Goal: Information Seeking & Learning: Learn about a topic

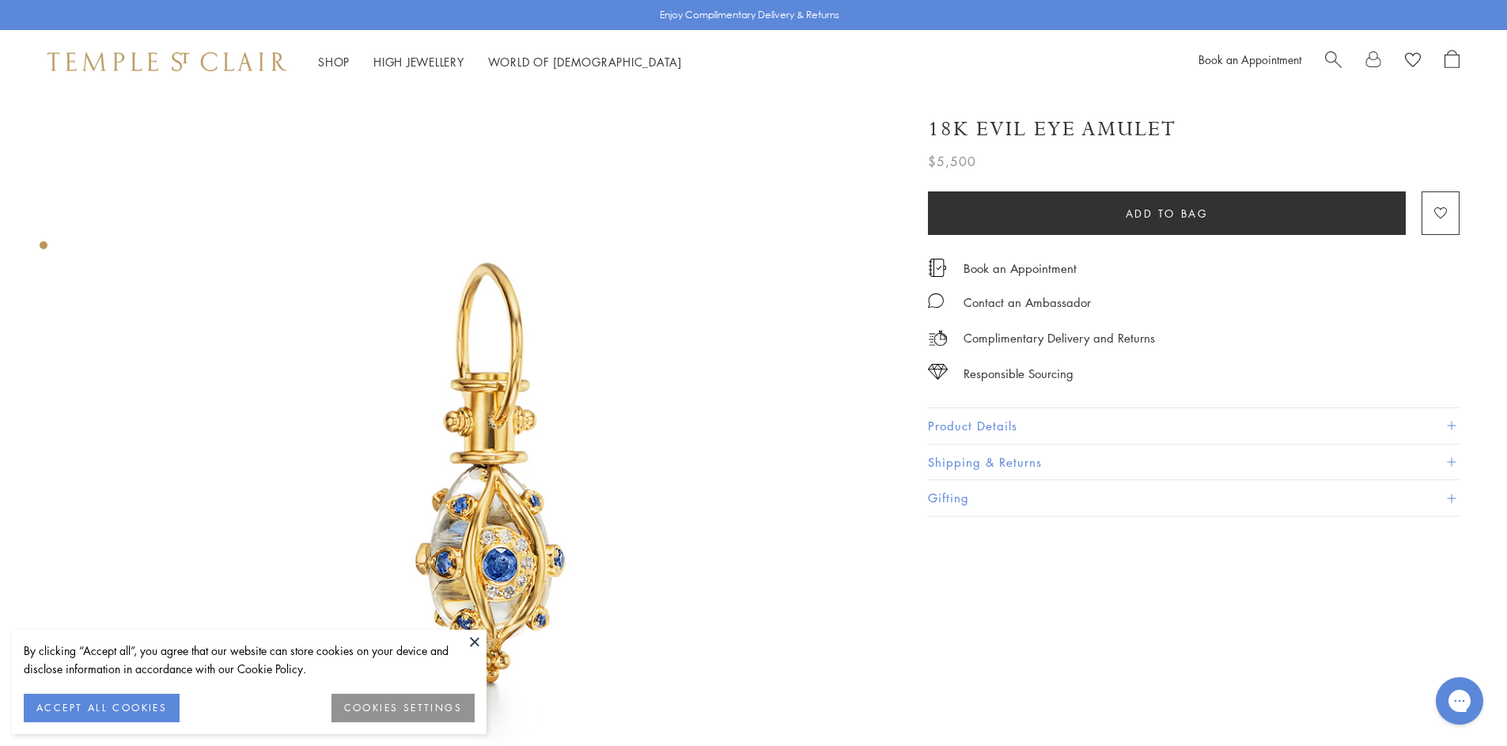
click at [1010, 431] on button "Product Details" at bounding box center [1194, 426] width 532 height 36
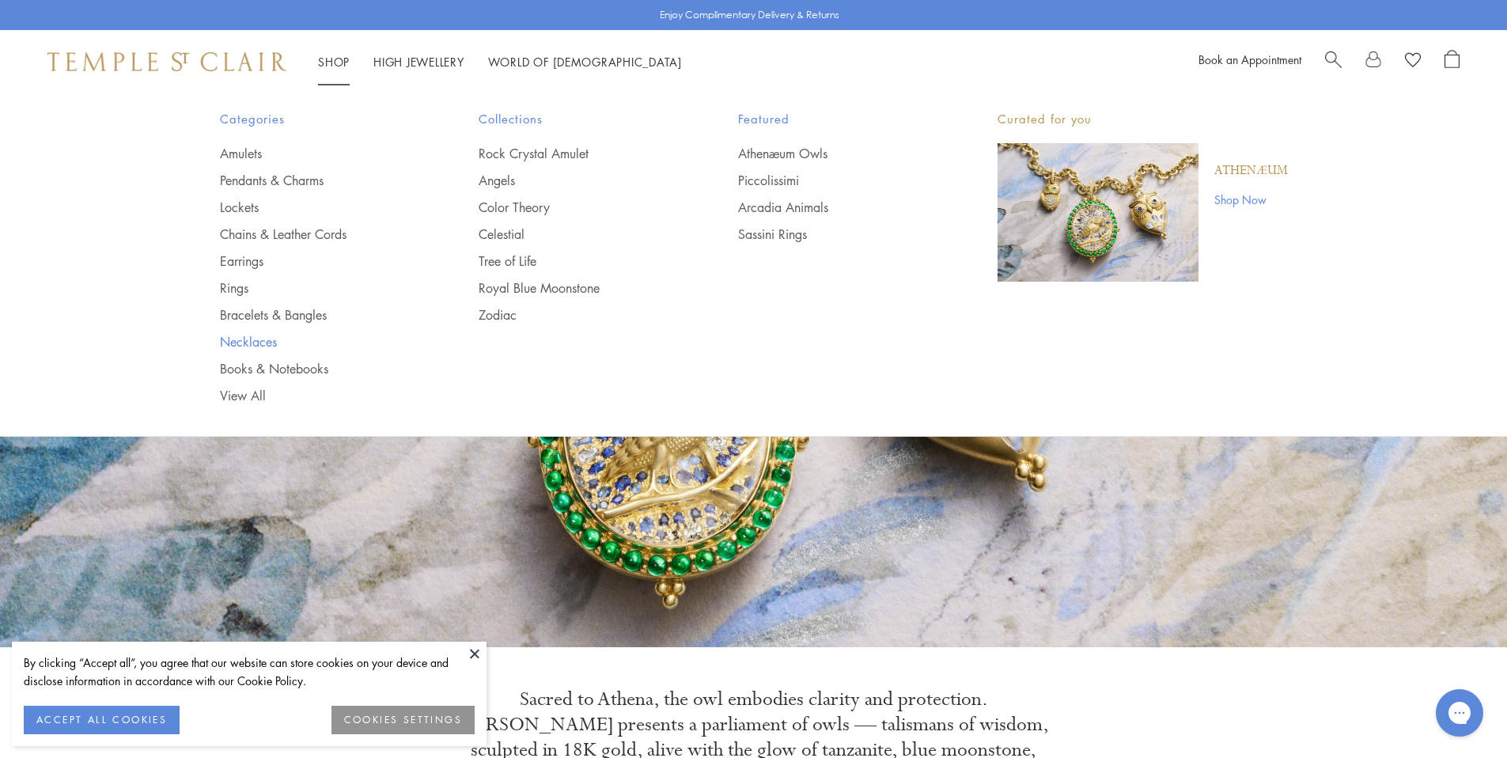
click at [257, 336] on link "Necklaces" at bounding box center [318, 341] width 196 height 17
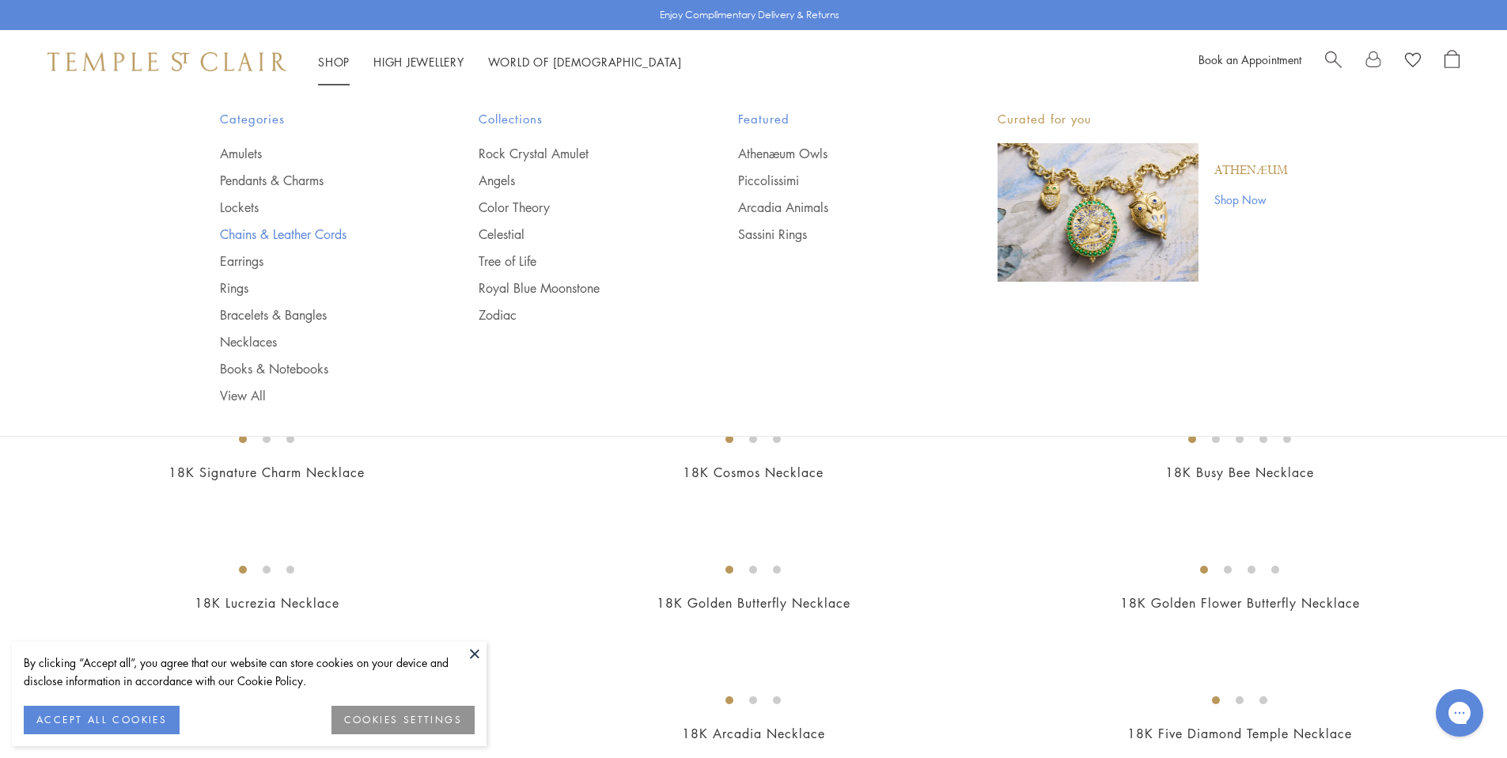
click at [259, 231] on link "Chains & Leather Cords" at bounding box center [318, 233] width 196 height 17
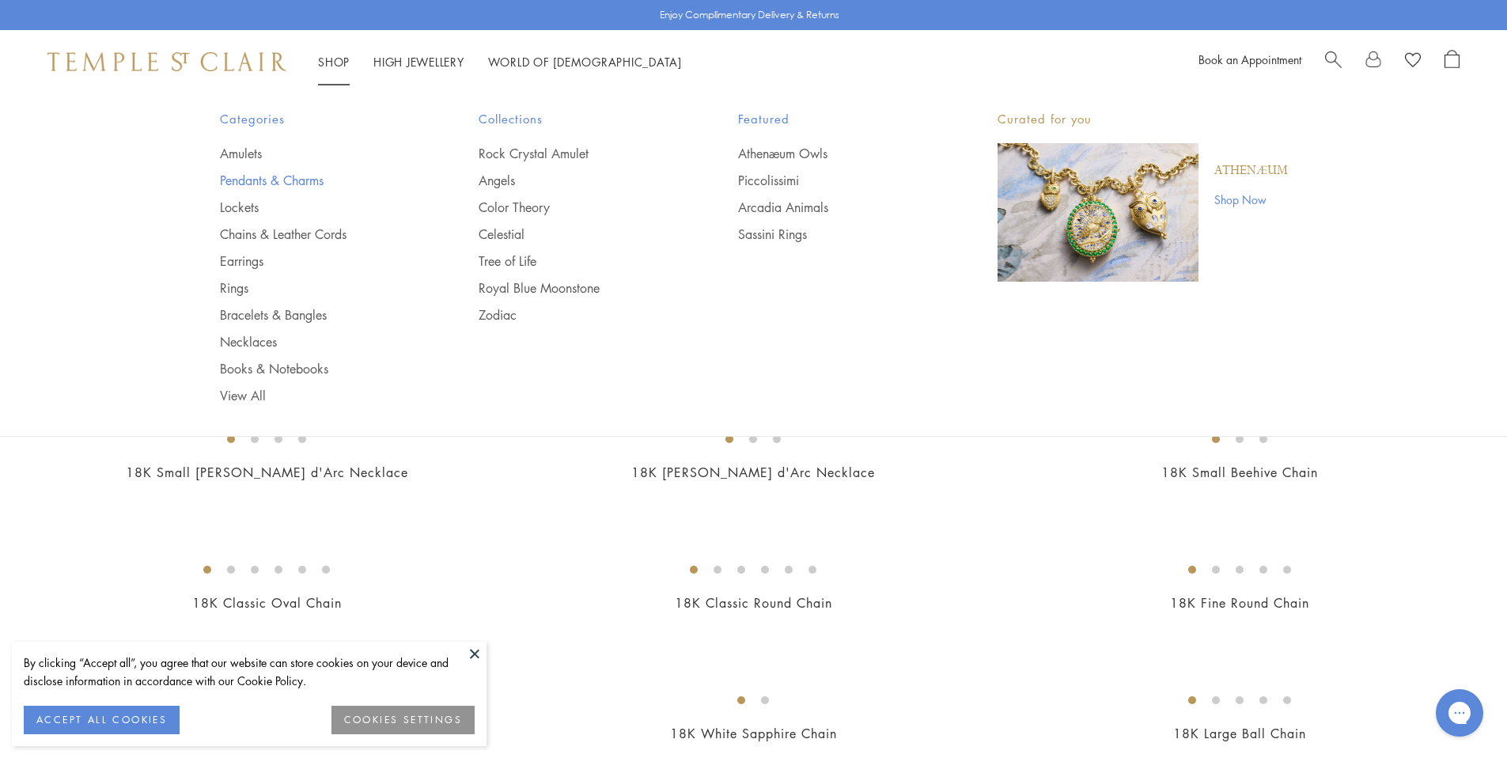
click at [258, 184] on link "Pendants & Charms" at bounding box center [318, 180] width 196 height 17
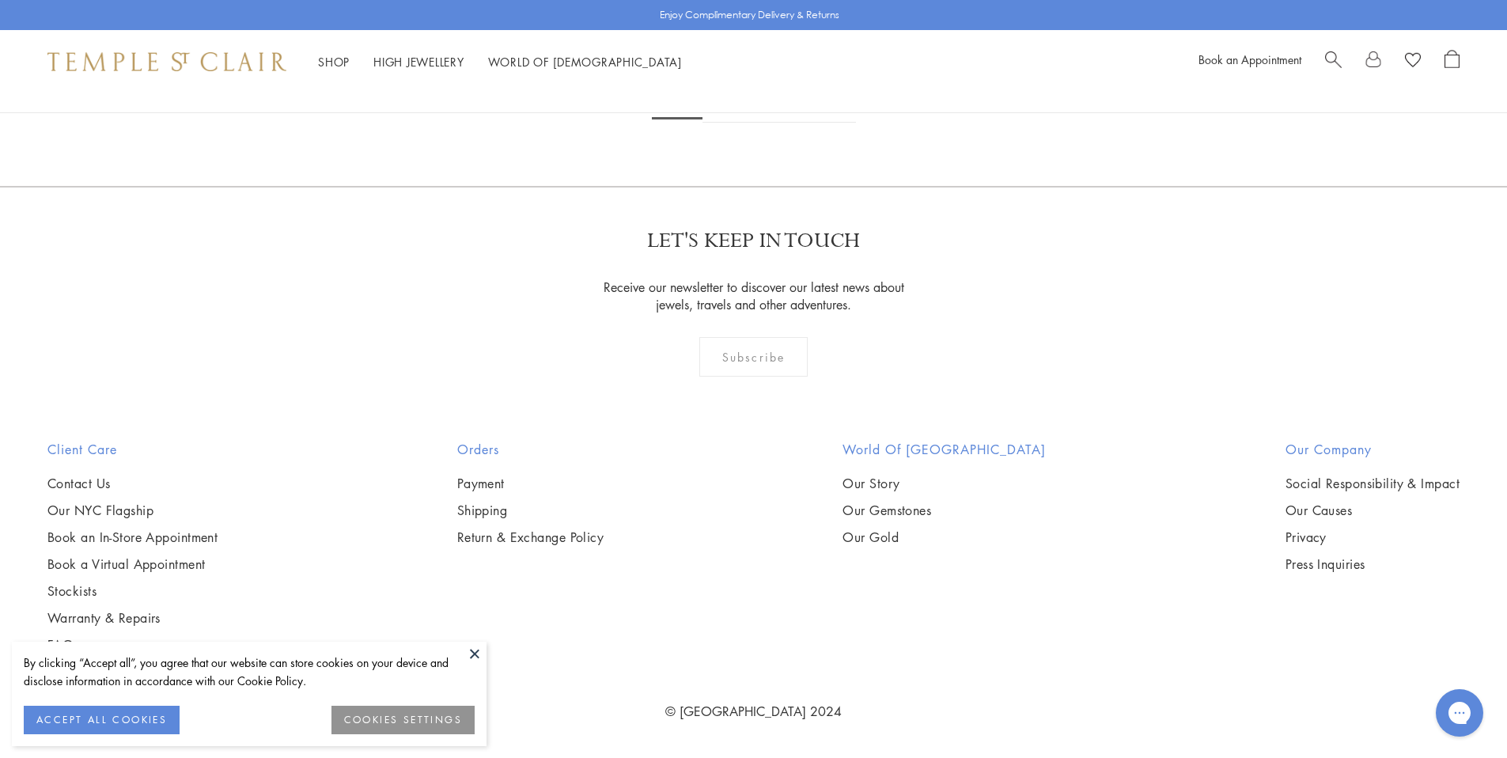
scroll to position [12306, 0]
click at [837, 123] on link at bounding box center [831, 101] width 49 height 44
click at [853, 123] on link at bounding box center [855, 102] width 49 height 44
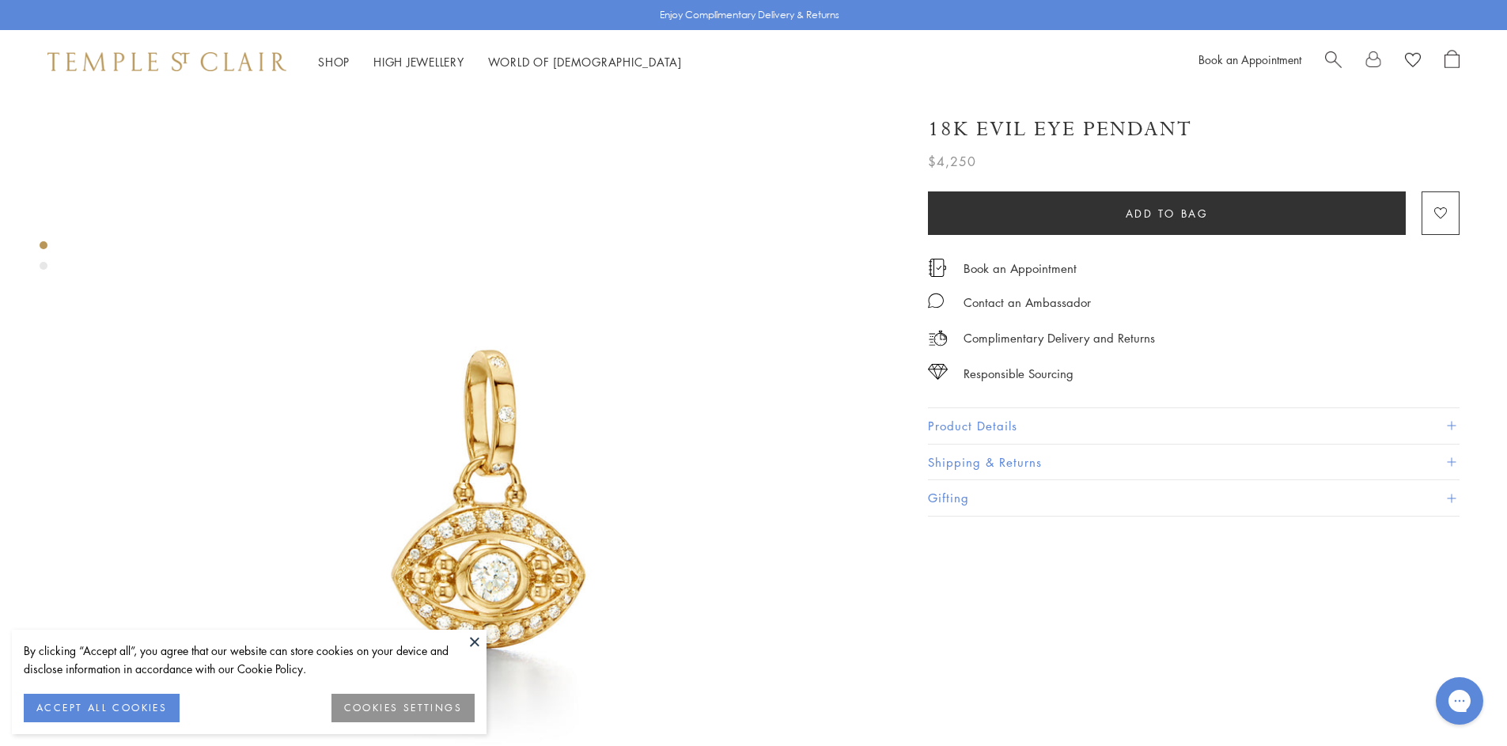
click at [982, 414] on button "Product Details" at bounding box center [1194, 426] width 532 height 36
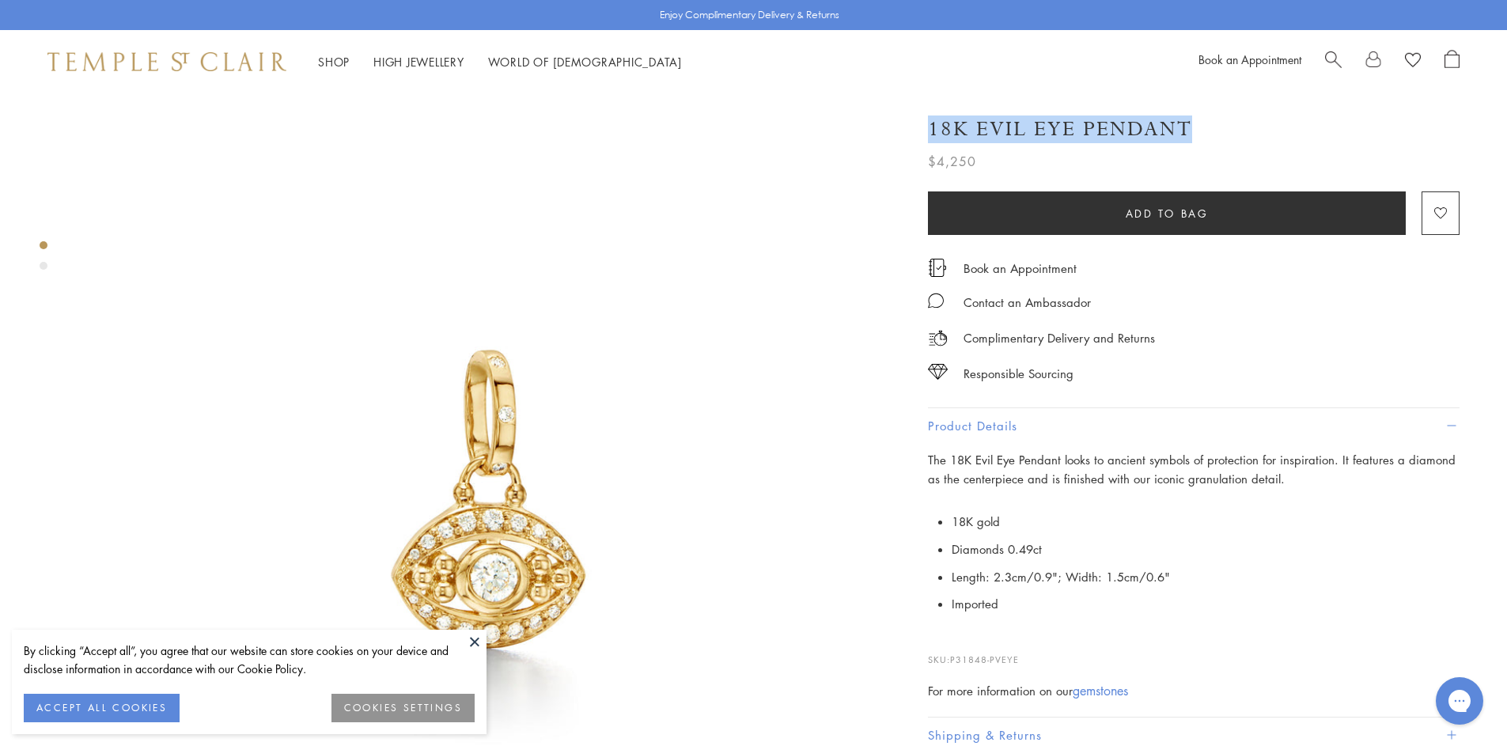
drag, startPoint x: 1209, startPoint y: 134, endPoint x: 946, endPoint y: 127, distance: 263.5
click at [926, 118] on div "18K Evil Eye Pendant $4,250 The 18K Evil Eye Pendant looks to ancient symbols o…" at bounding box center [1183, 445] width 554 height 690
copy h1 "18K Evil Eye Pendant"
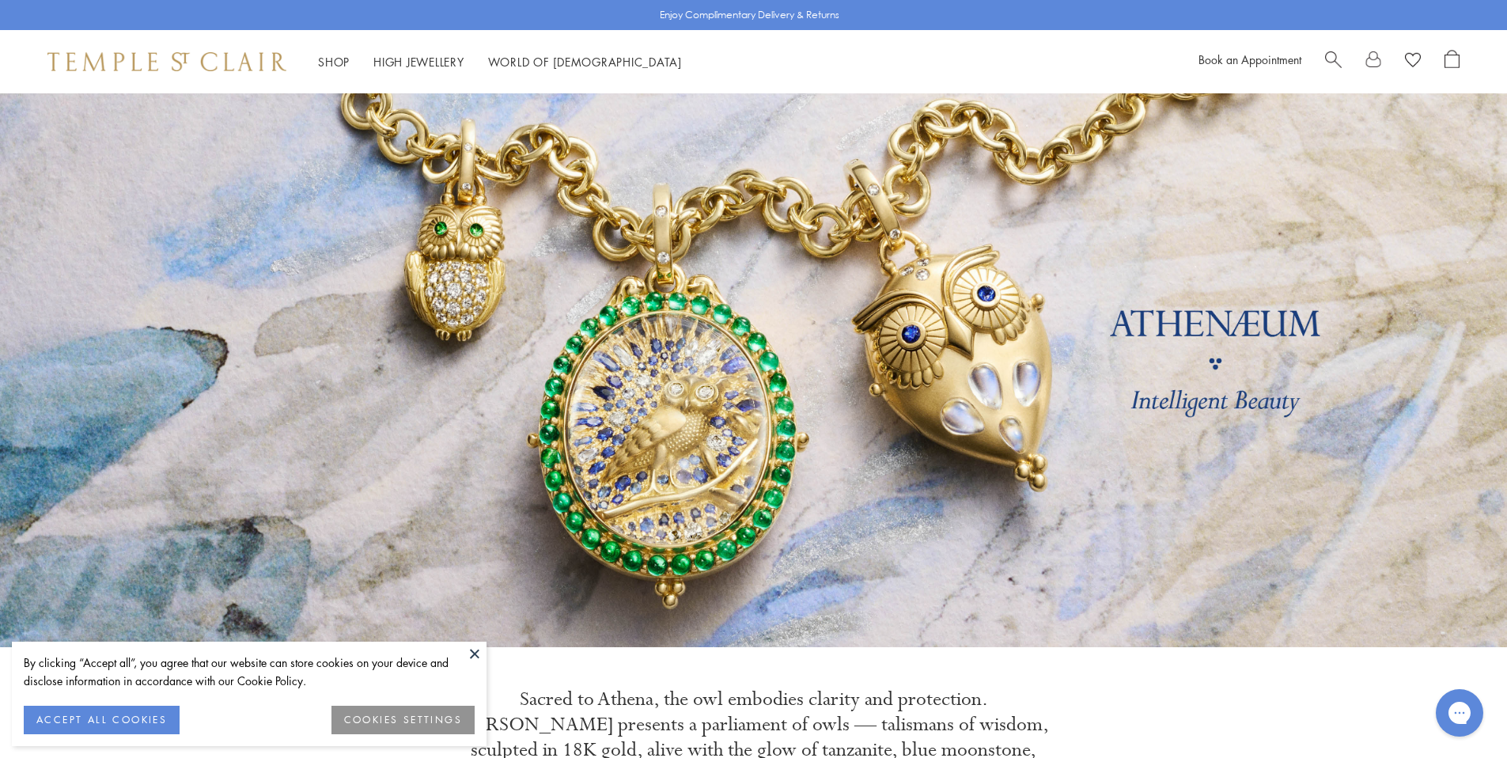
click at [1340, 59] on span "Search" at bounding box center [1333, 58] width 17 height 17
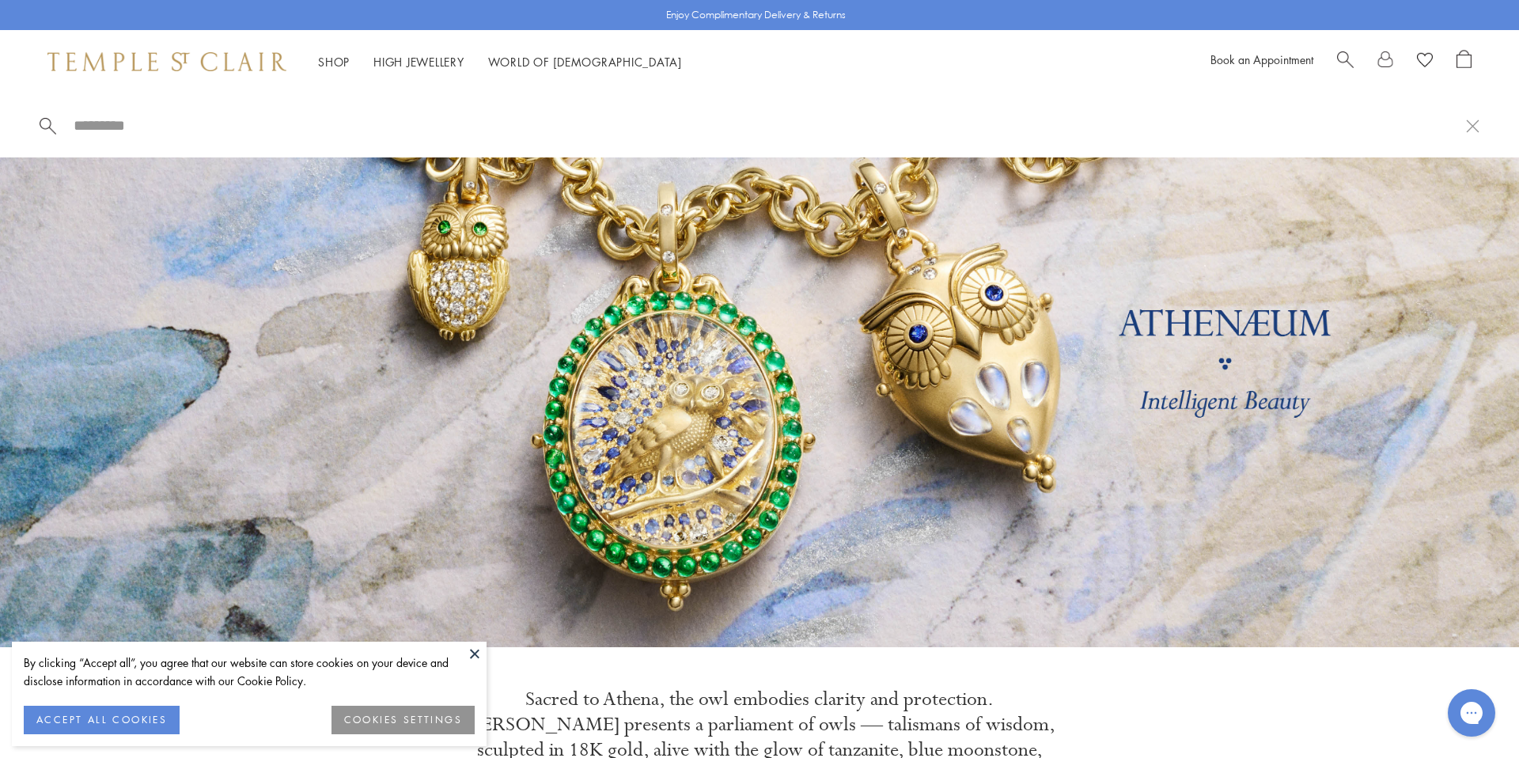
paste input "**********"
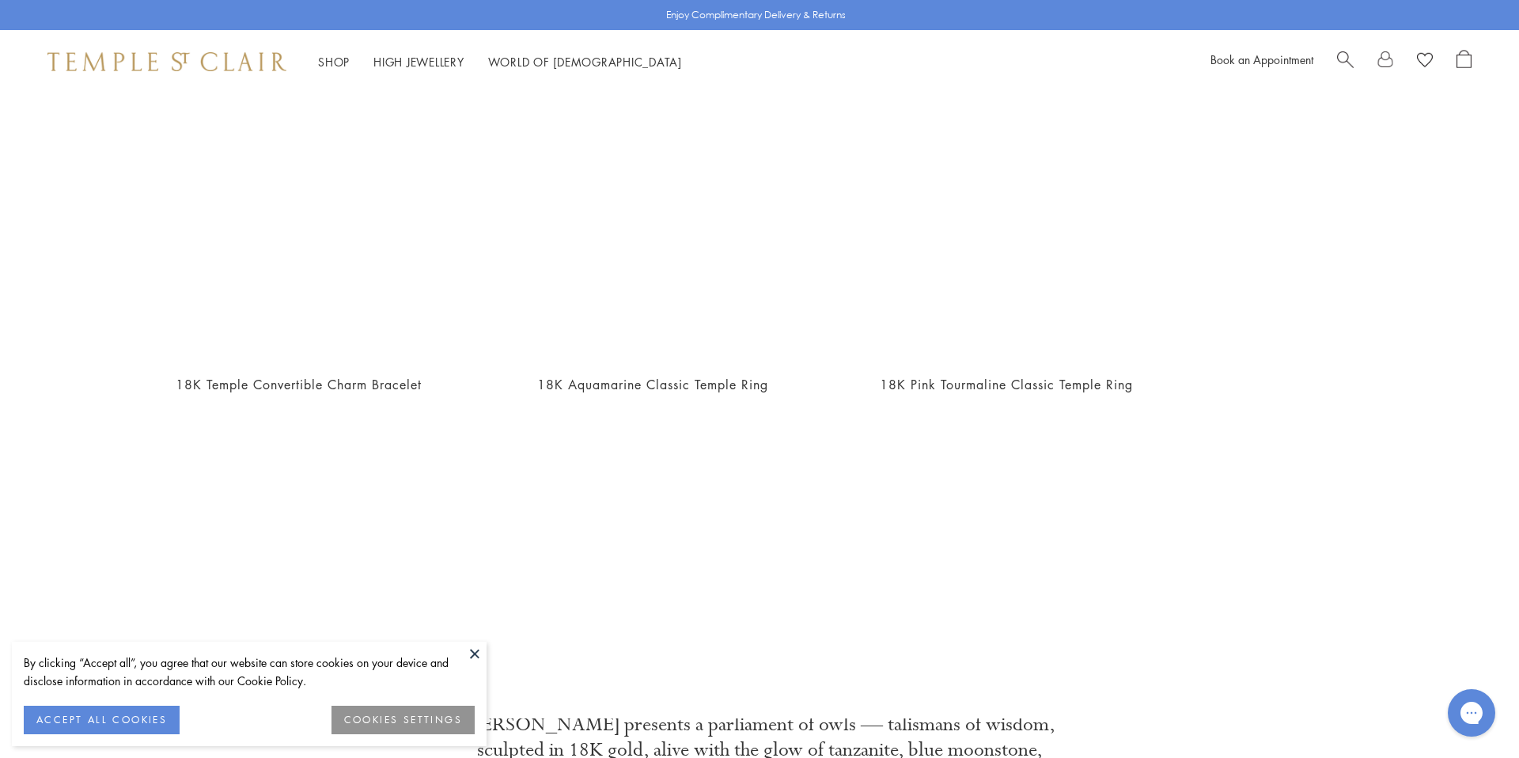
scroll to position [893, 0]
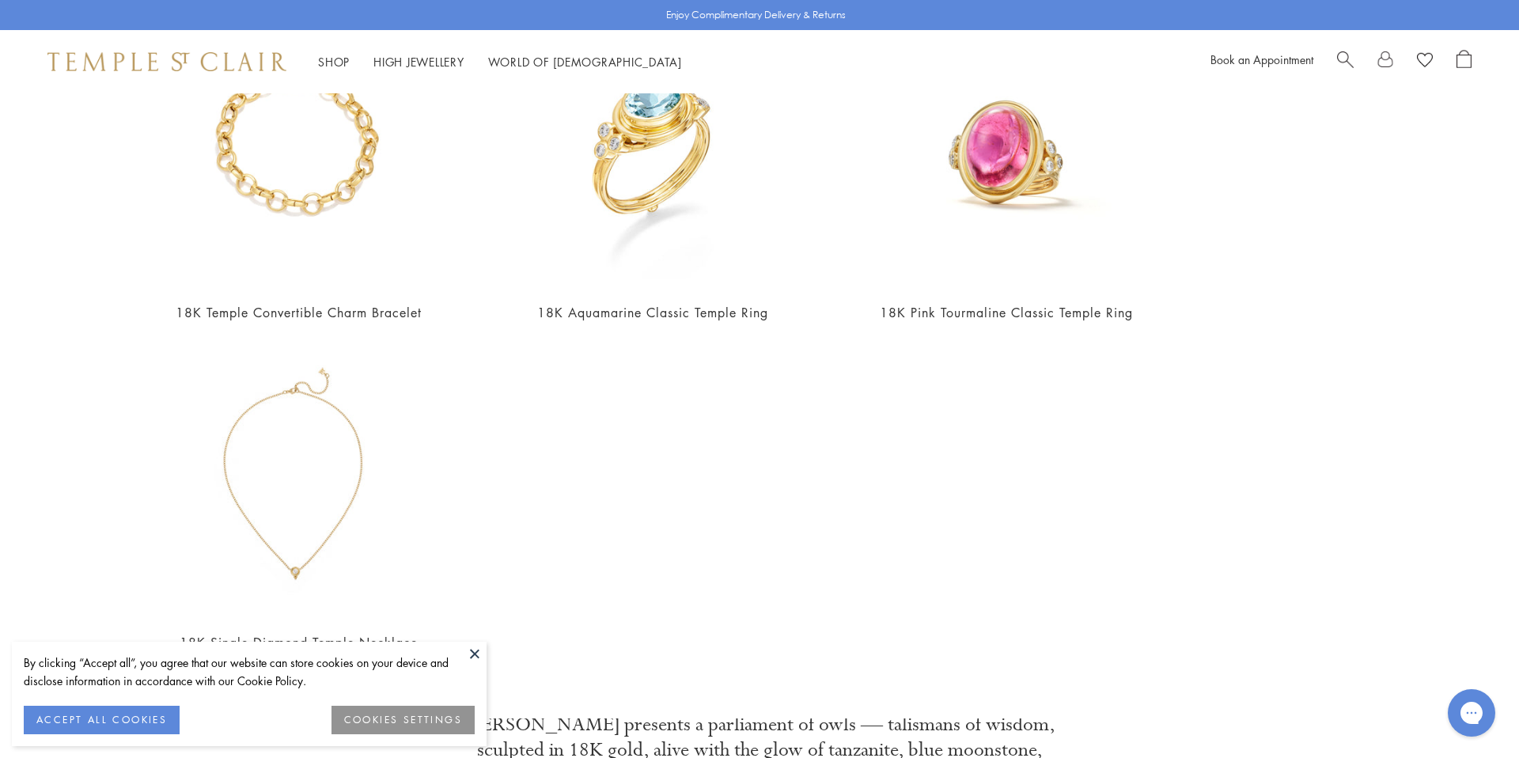
type input "**********"
click at [474, 649] on button at bounding box center [475, 654] width 24 height 24
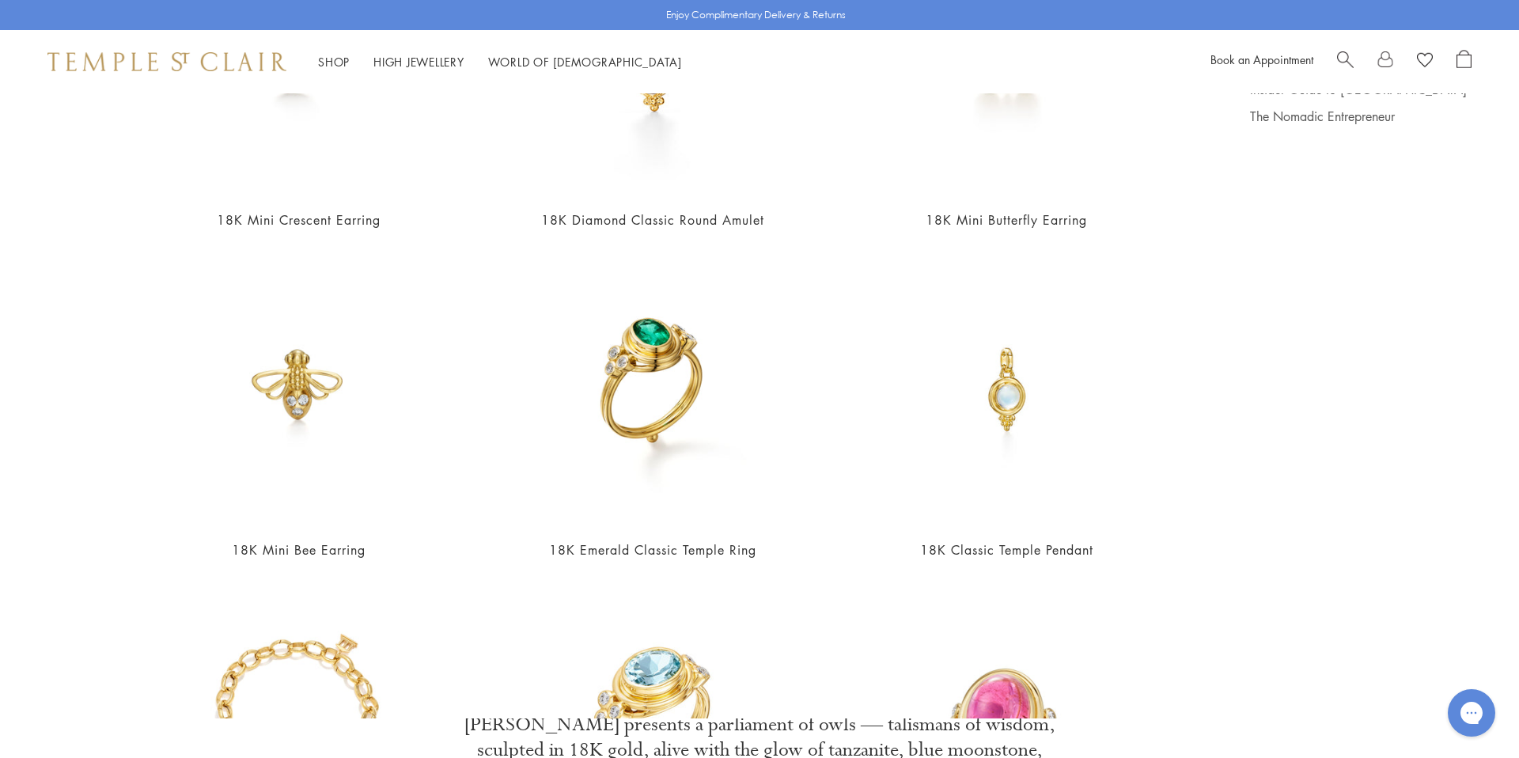
scroll to position [0, 0]
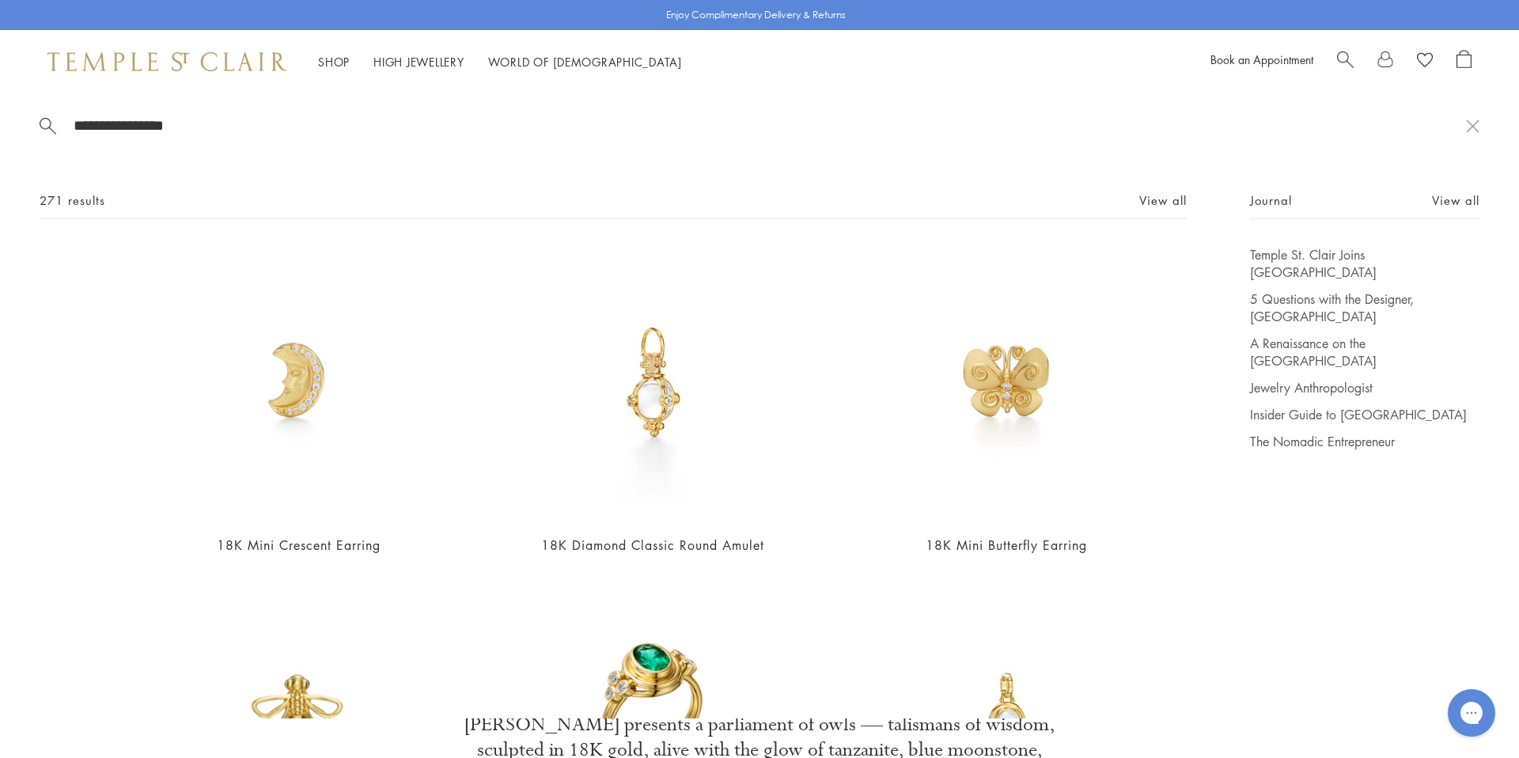
click at [1147, 209] on div "271 results View all" at bounding box center [613, 205] width 1147 height 28
click at [1147, 204] on link "View all" at bounding box center [1162, 199] width 47 height 17
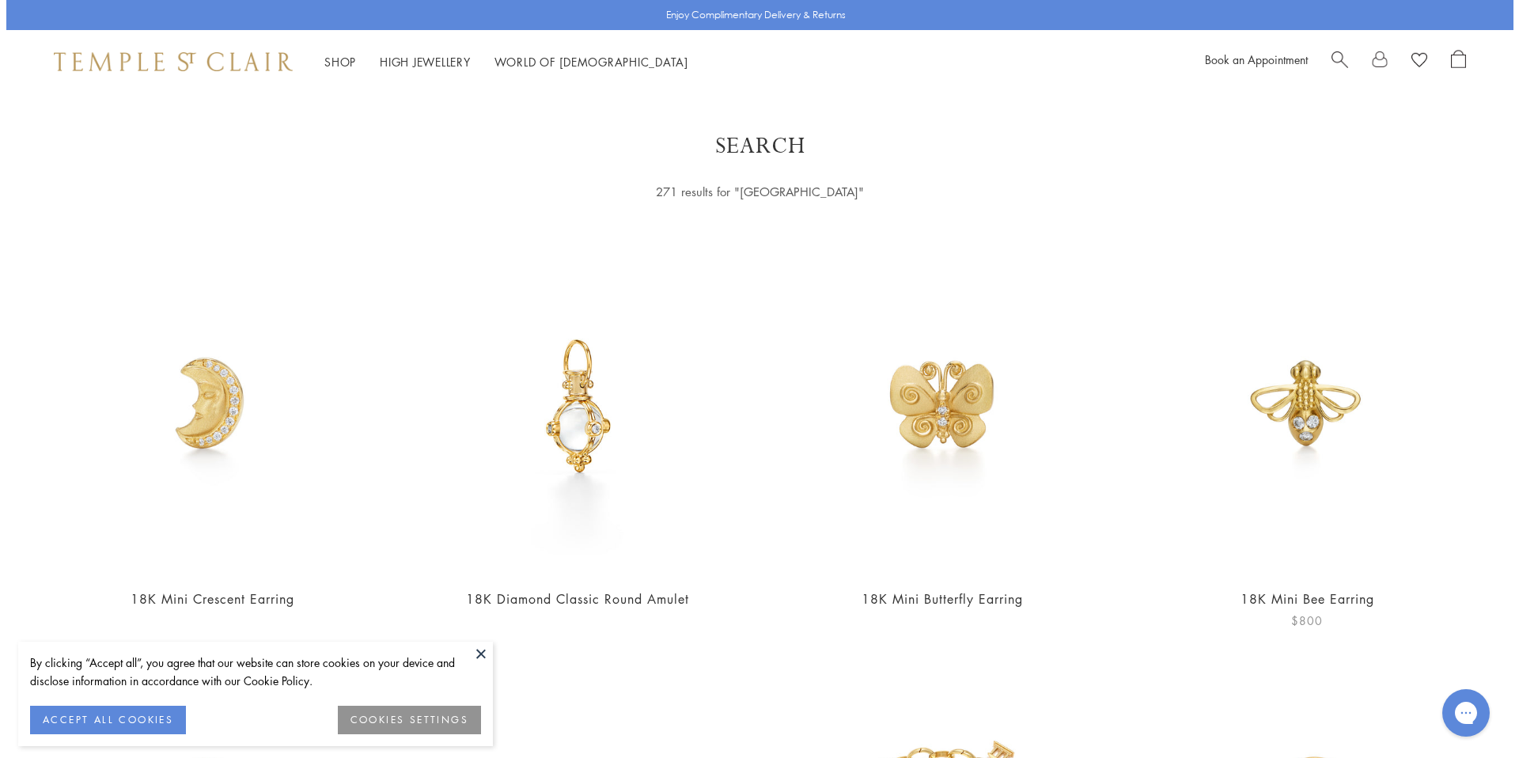
scroll to position [3, 0]
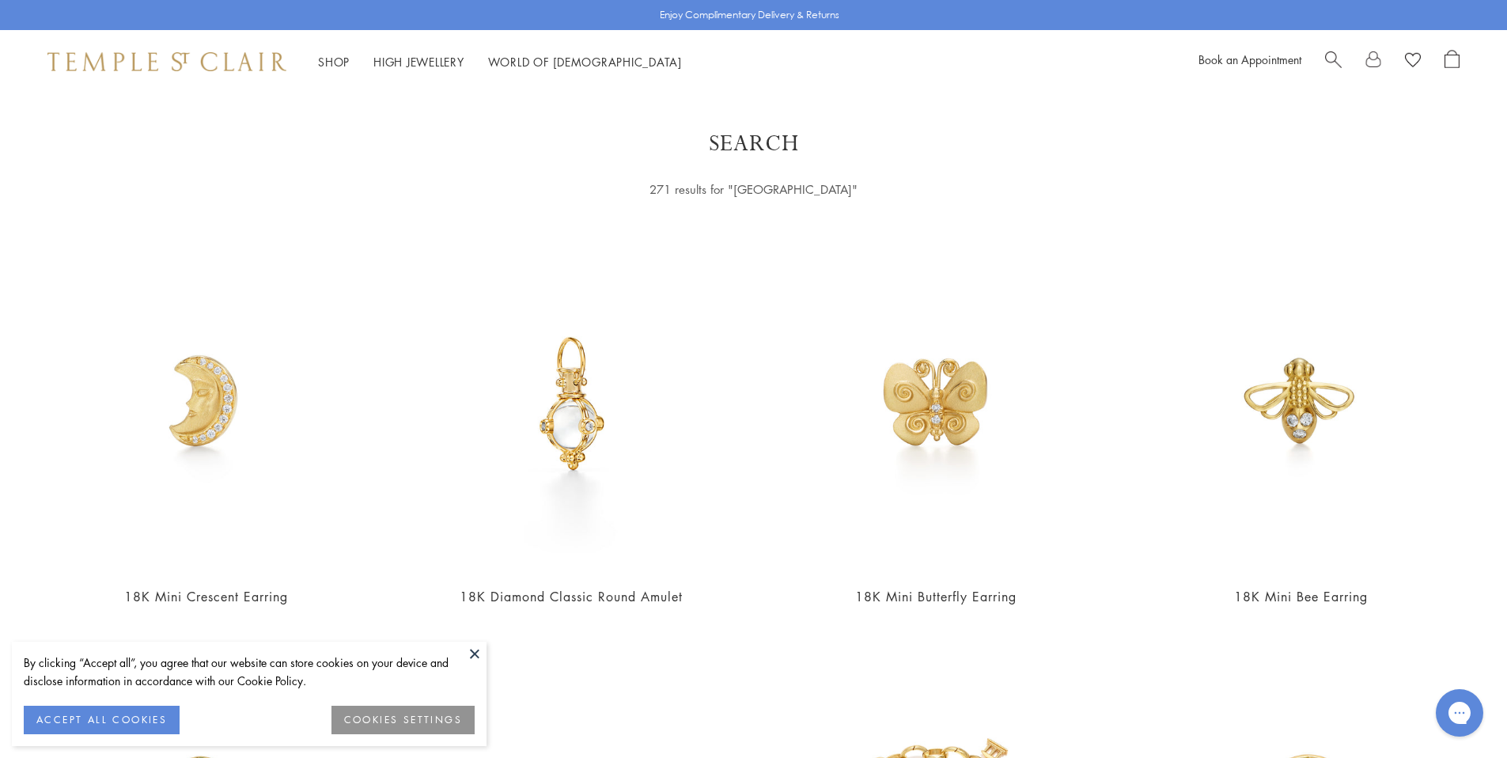
click at [1331, 51] on span "Search" at bounding box center [1333, 58] width 17 height 17
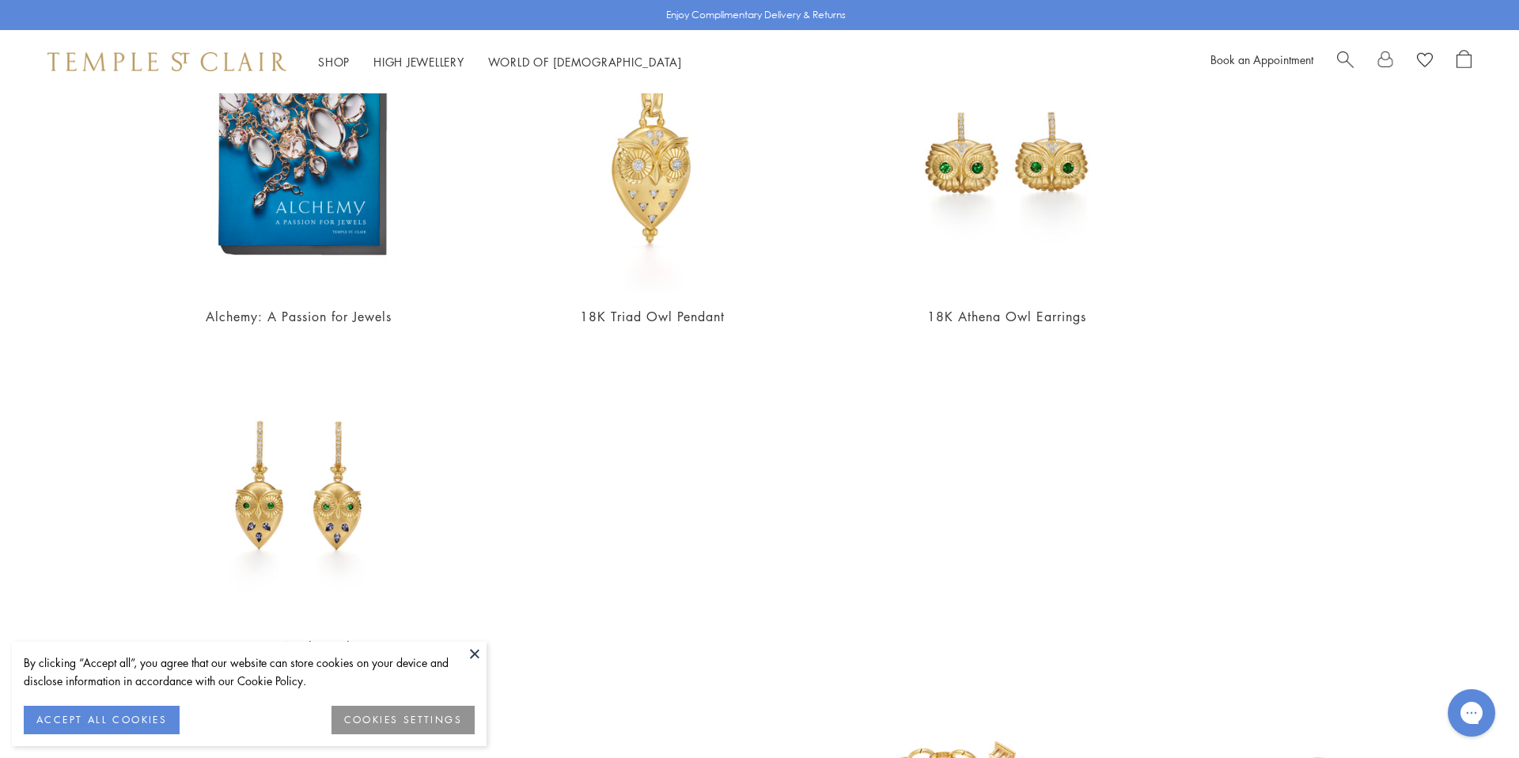
scroll to position [893, 0]
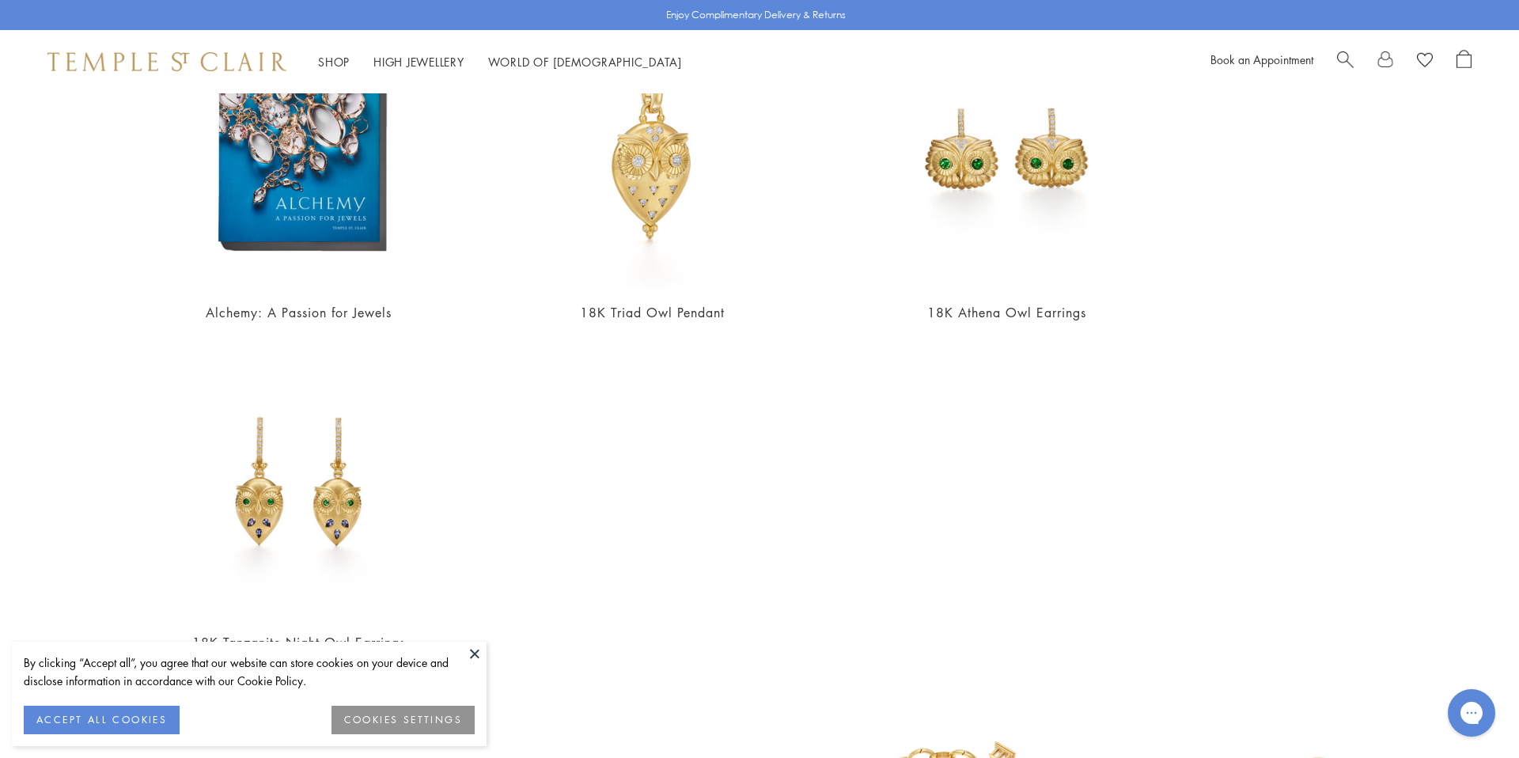
type input "***"
click at [475, 646] on button at bounding box center [475, 654] width 24 height 24
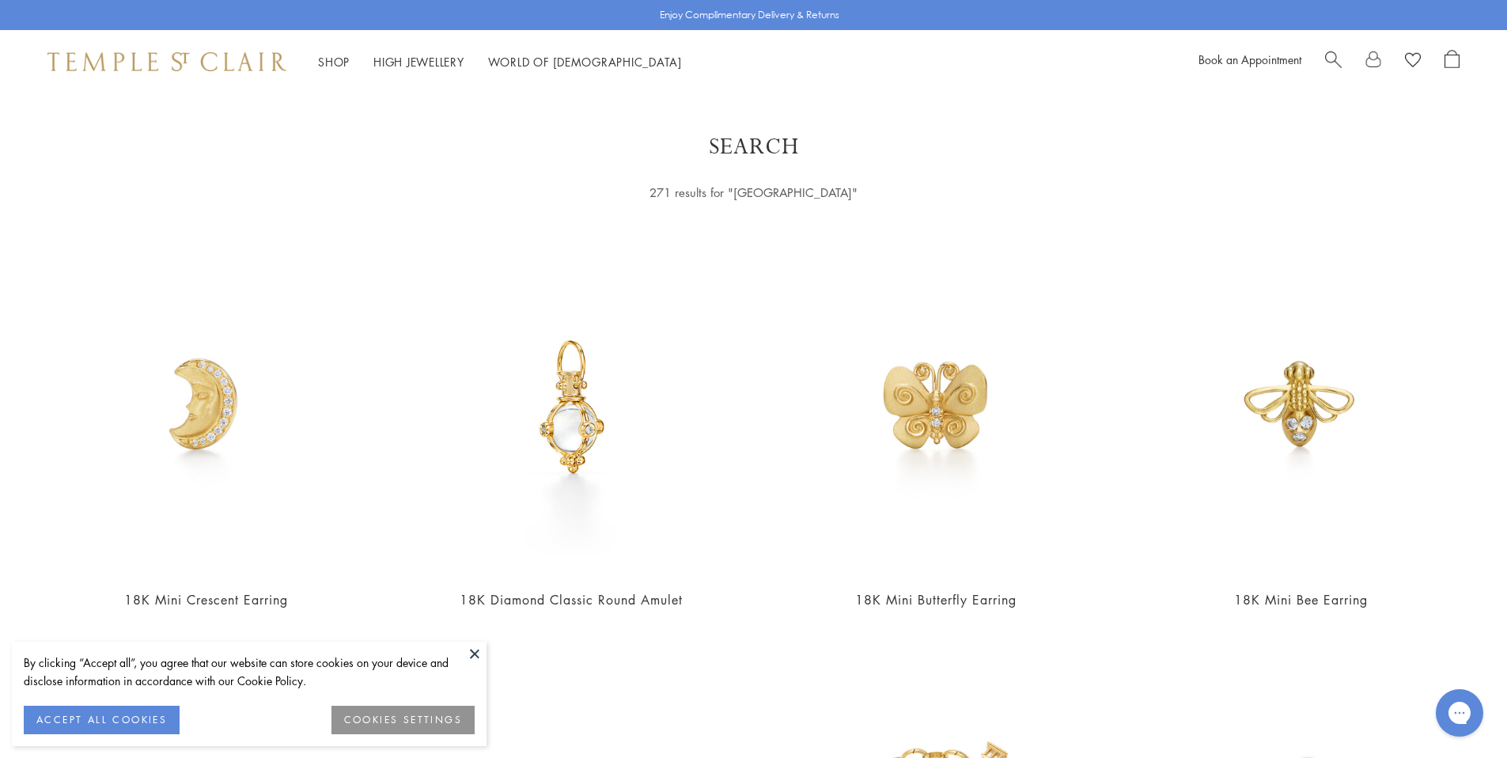
click at [1336, 61] on span "Search" at bounding box center [1333, 58] width 17 height 17
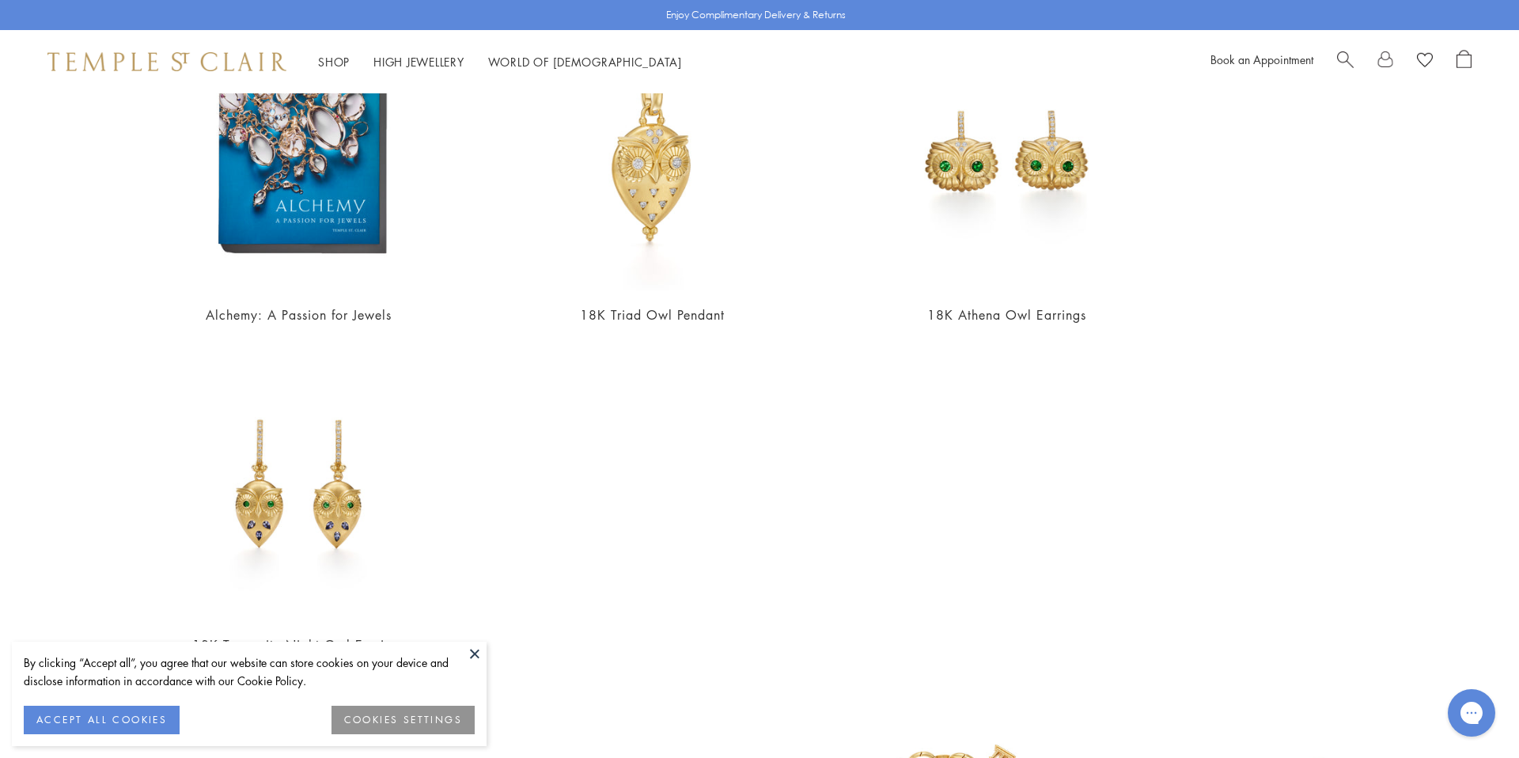
scroll to position [893, 0]
type input "***"
click at [474, 655] on button at bounding box center [475, 654] width 24 height 24
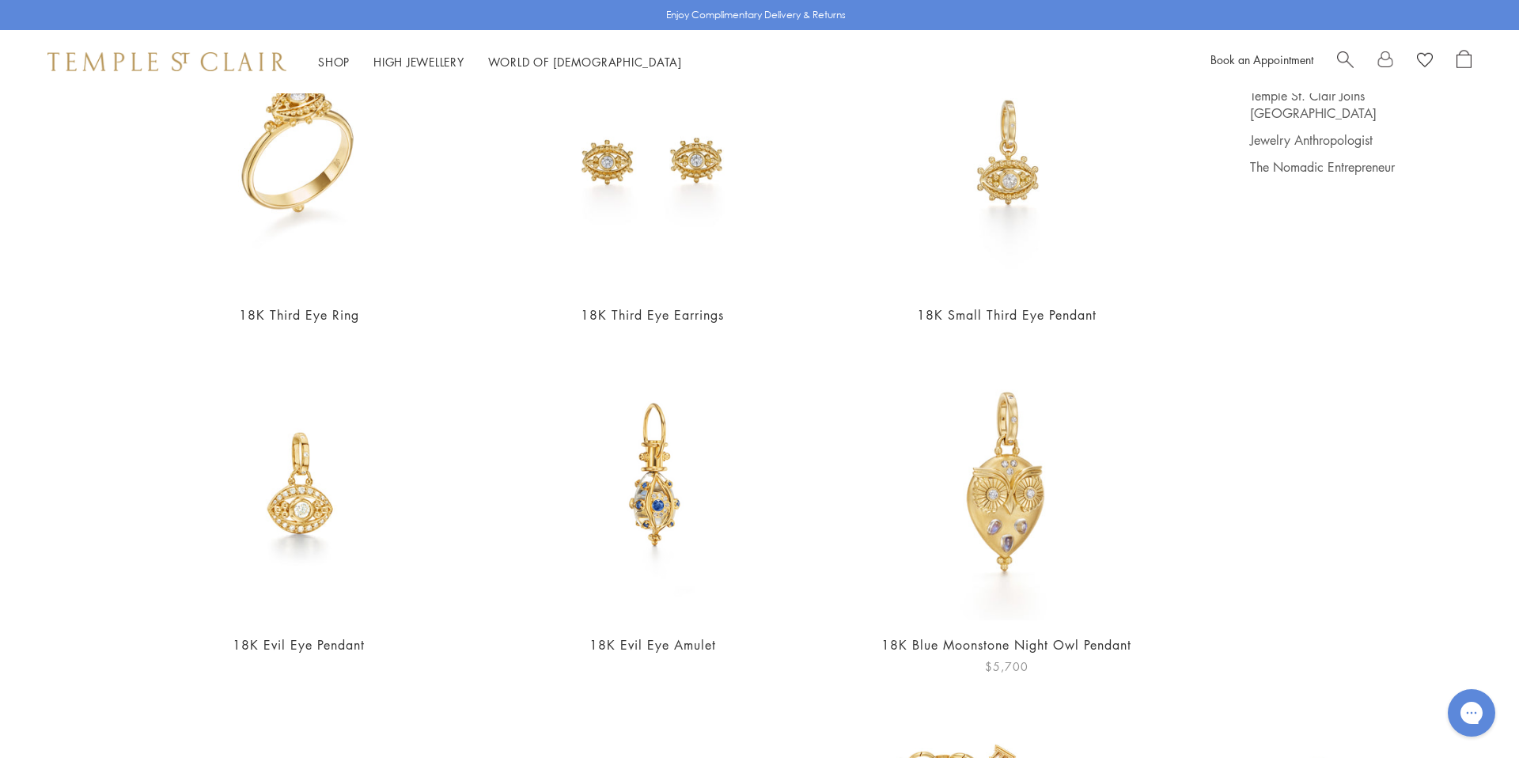
scroll to position [0, 0]
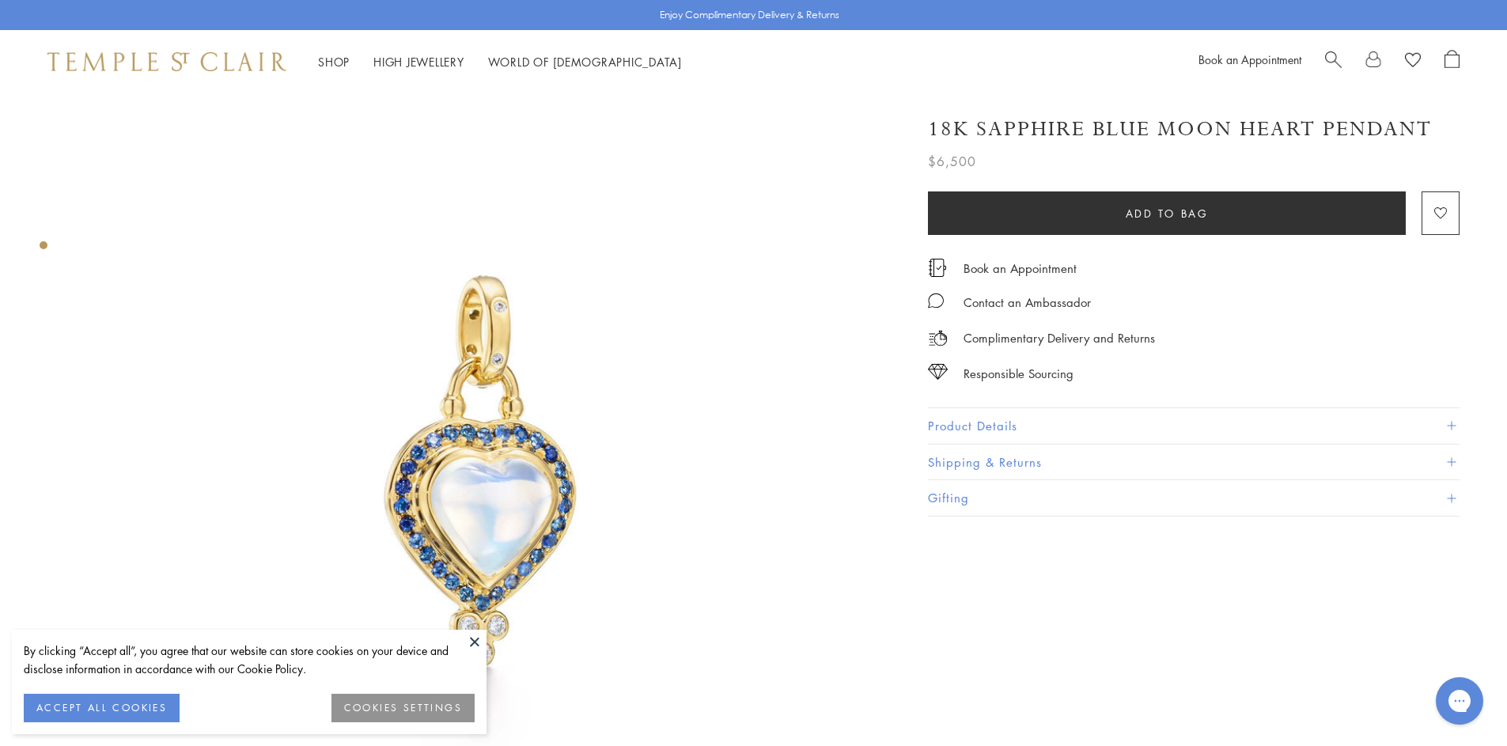
scroll to position [23, 0]
